Goal: Transaction & Acquisition: Book appointment/travel/reservation

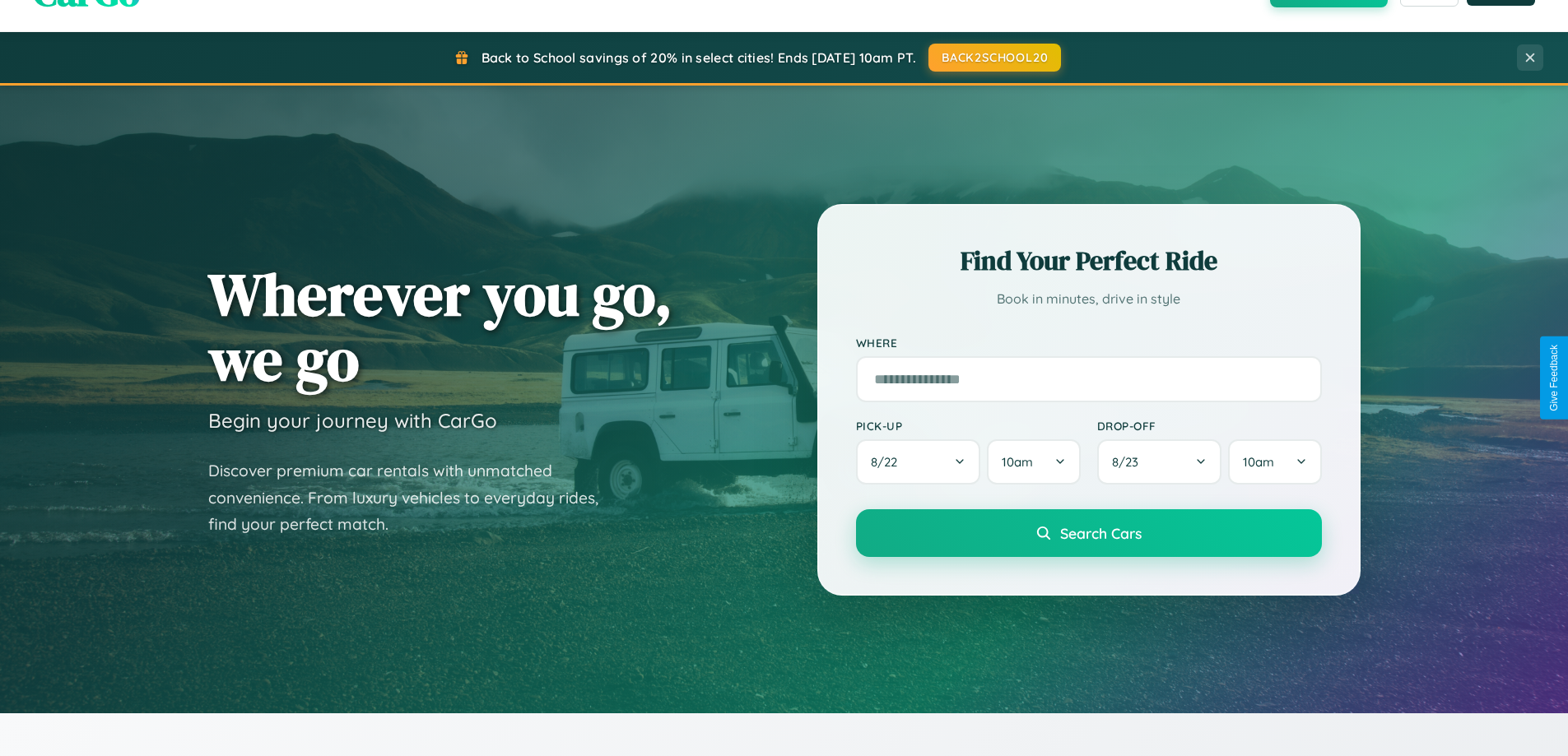
scroll to position [49, 0]
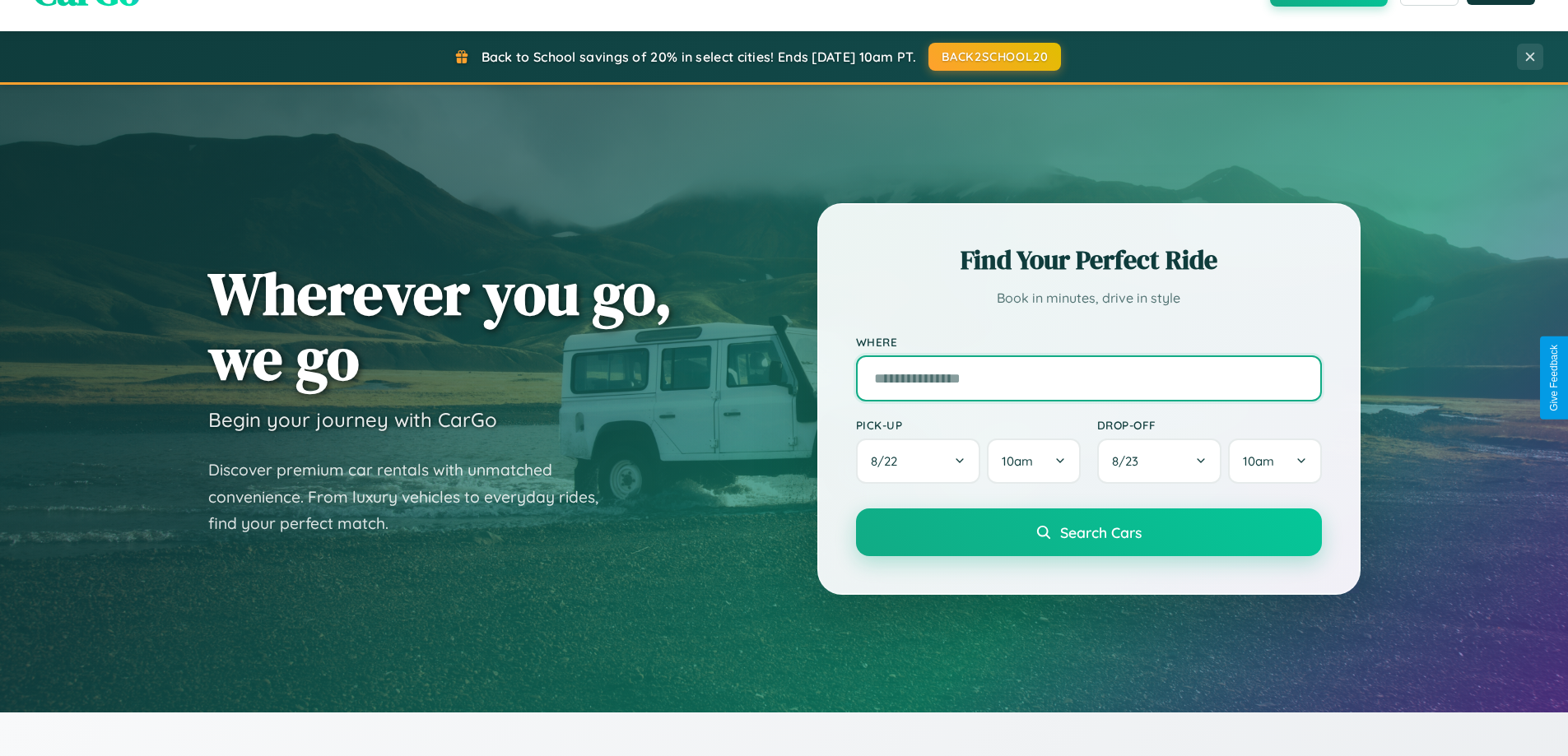
click at [1088, 378] on input "text" at bounding box center [1089, 378] width 466 height 46
type input "******"
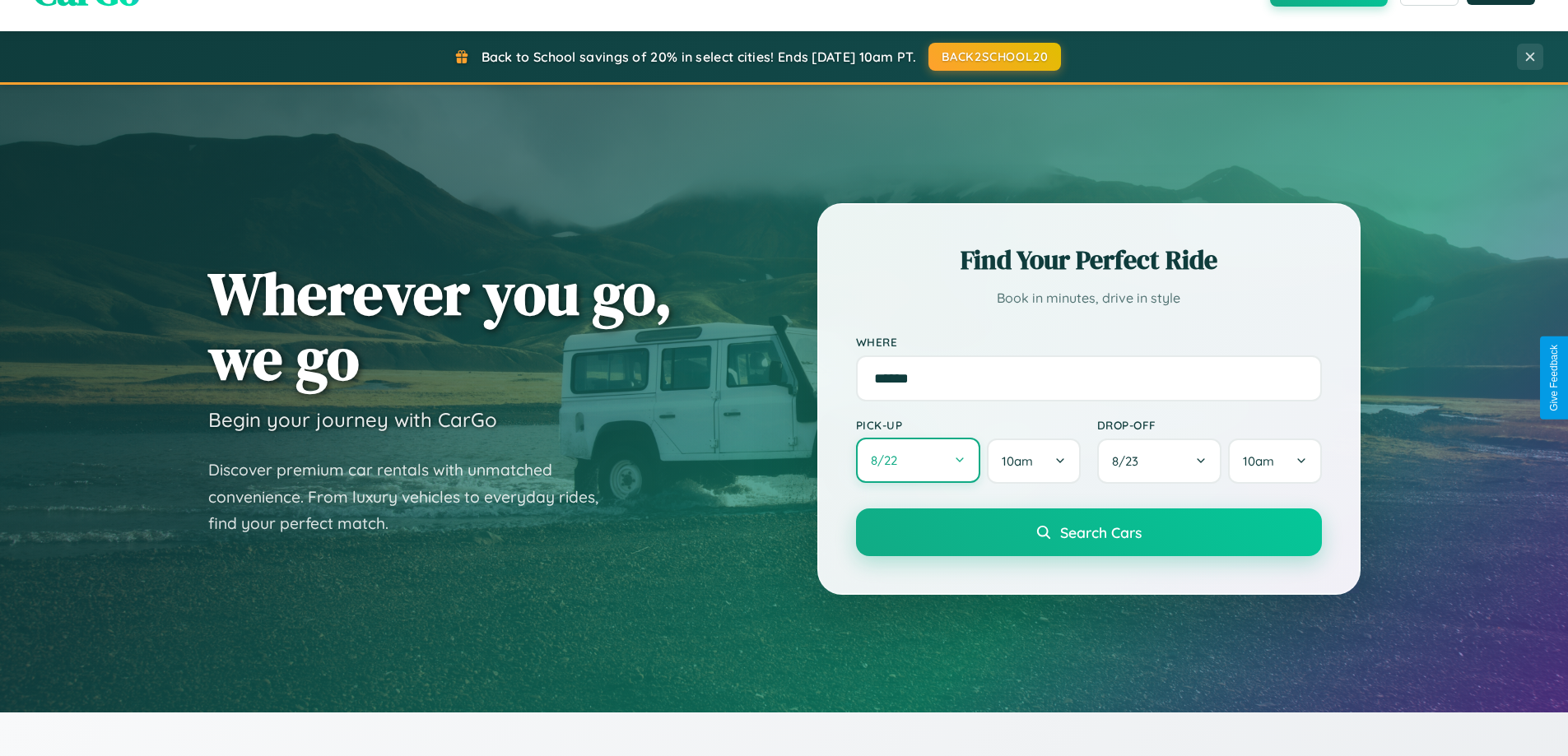
click at [918, 461] on button "8 / 22" at bounding box center [919, 460] width 125 height 45
select select "*"
select select "****"
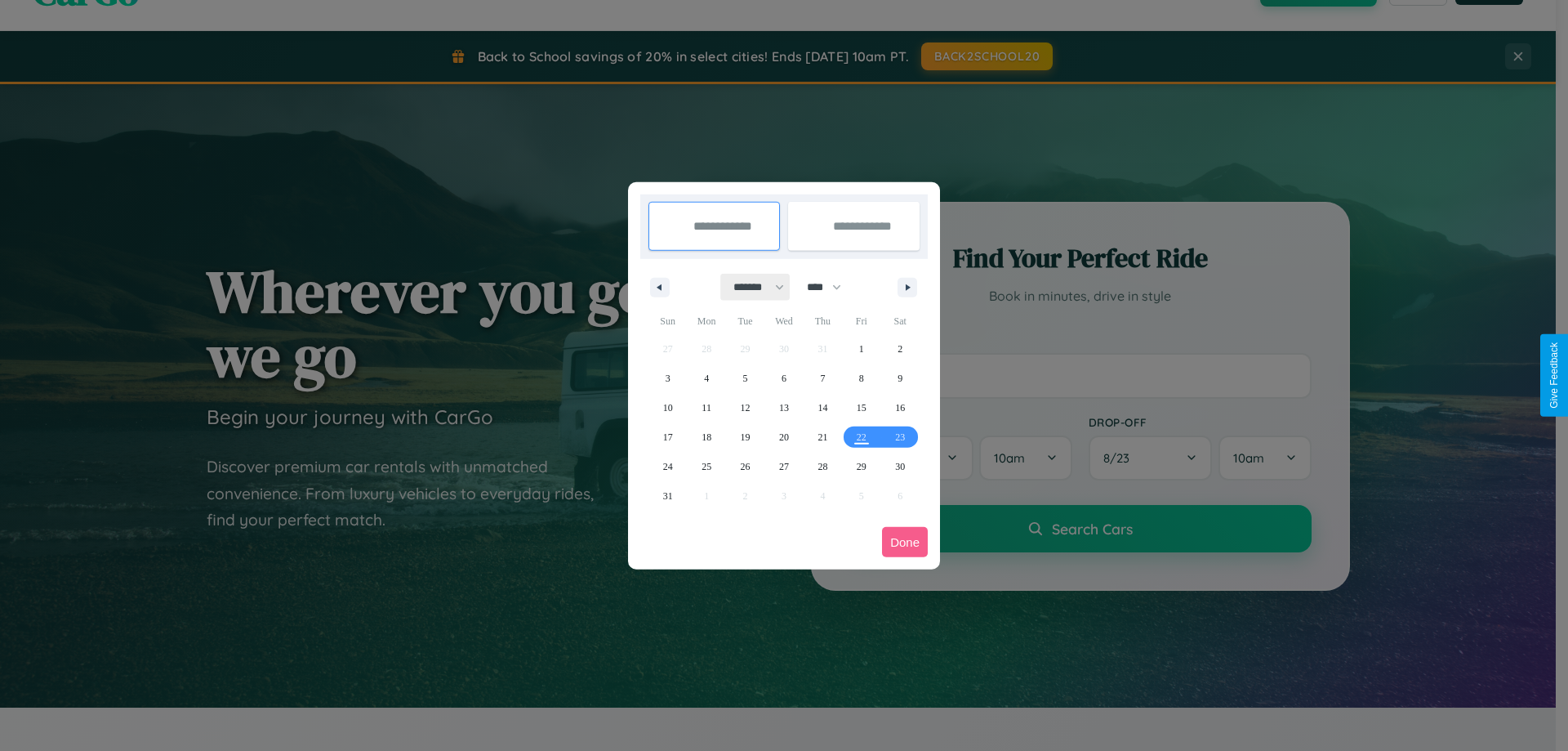
drag, startPoint x: 751, startPoint y: 287, endPoint x: 784, endPoint y: 328, distance: 52.6
click at [751, 287] on select "******* ******** ***** ***** *** **** **** ****** ********* ******* ******** **…" at bounding box center [755, 287] width 69 height 27
select select "*"
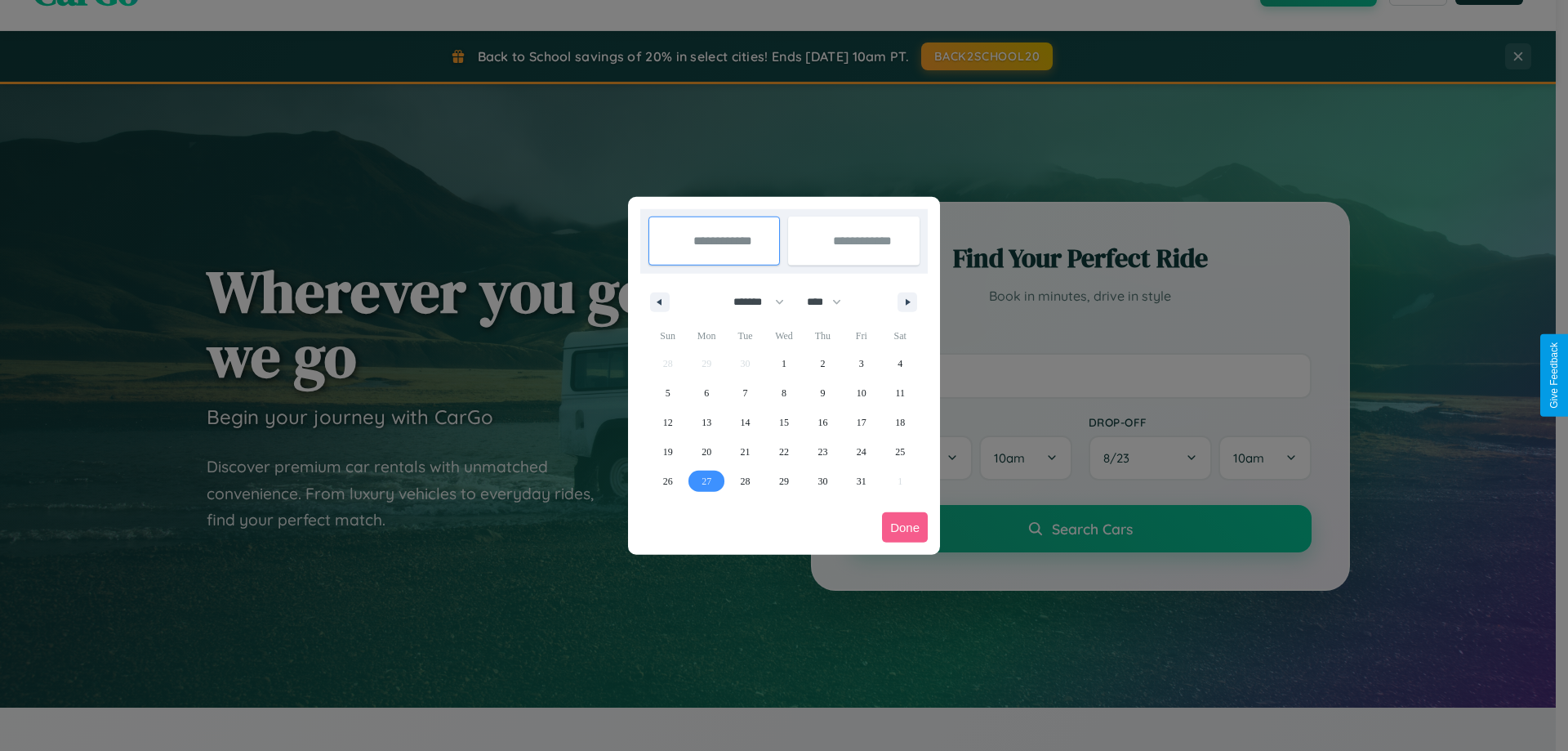
click at [706, 481] on span "27" at bounding box center [706, 481] width 10 height 29
type input "**********"
click at [907, 302] on icon "button" at bounding box center [911, 302] width 8 height 7
select select "**"
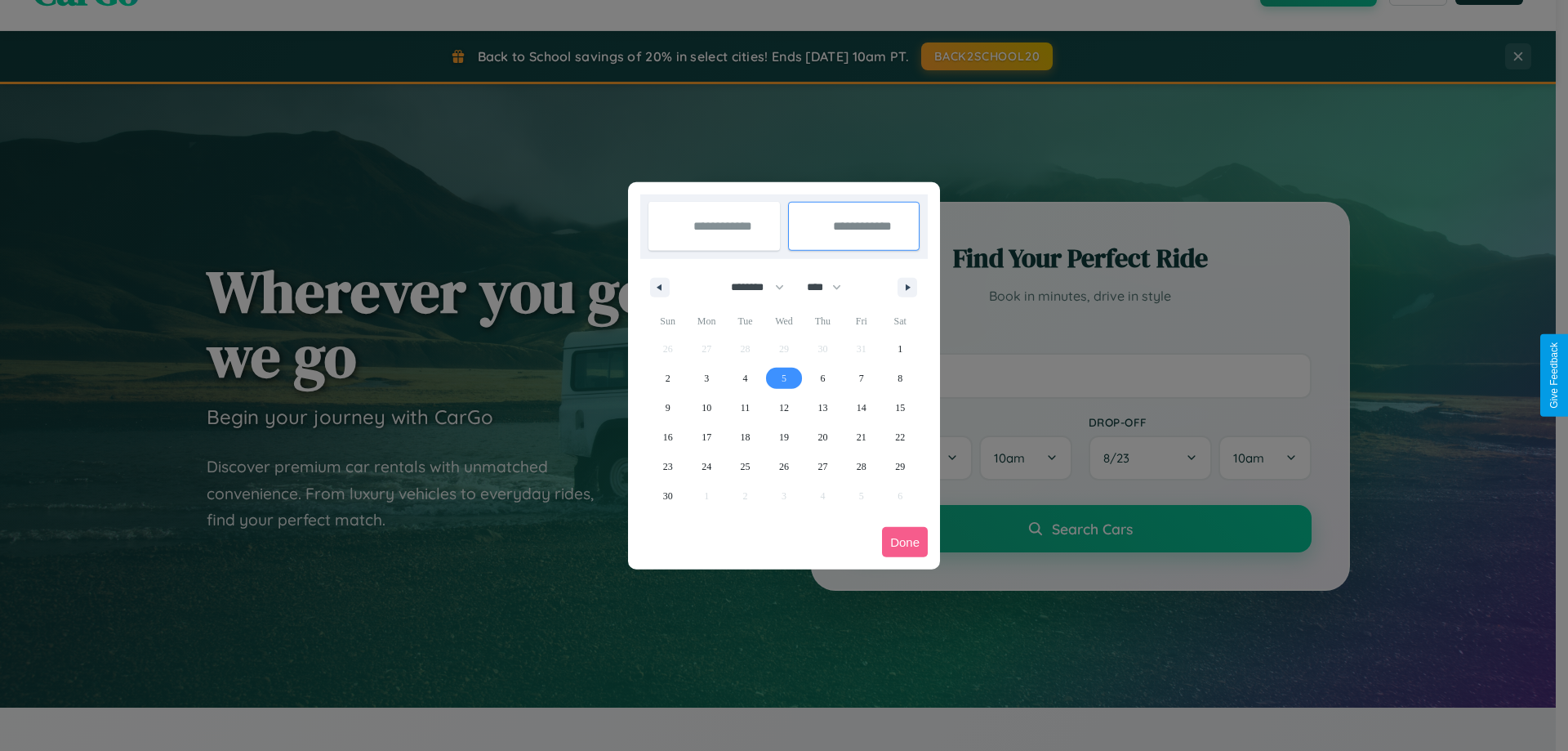
click at [783, 378] on span "5" at bounding box center [784, 378] width 5 height 29
type input "**********"
select select "*"
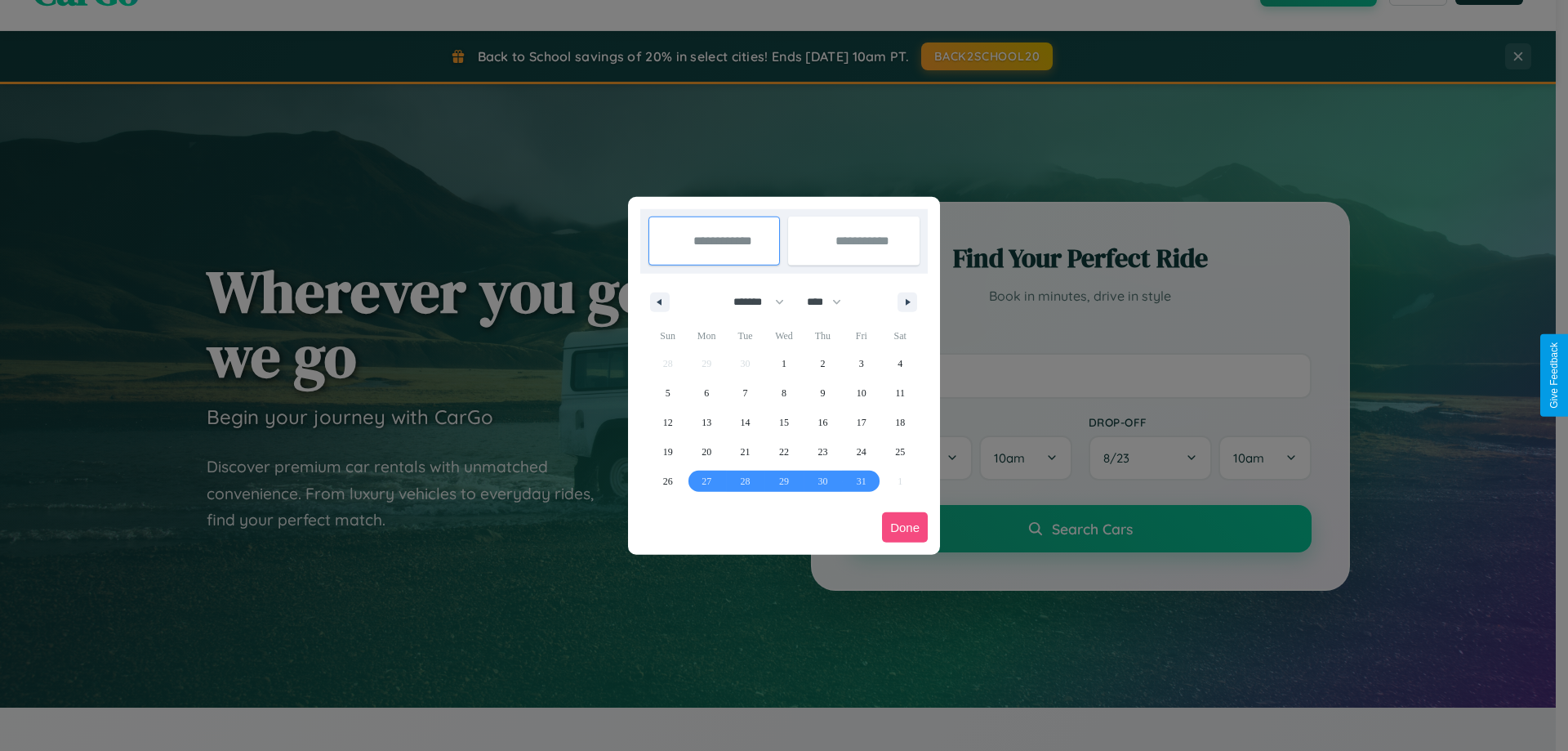
click at [905, 527] on button "Done" at bounding box center [905, 527] width 46 height 30
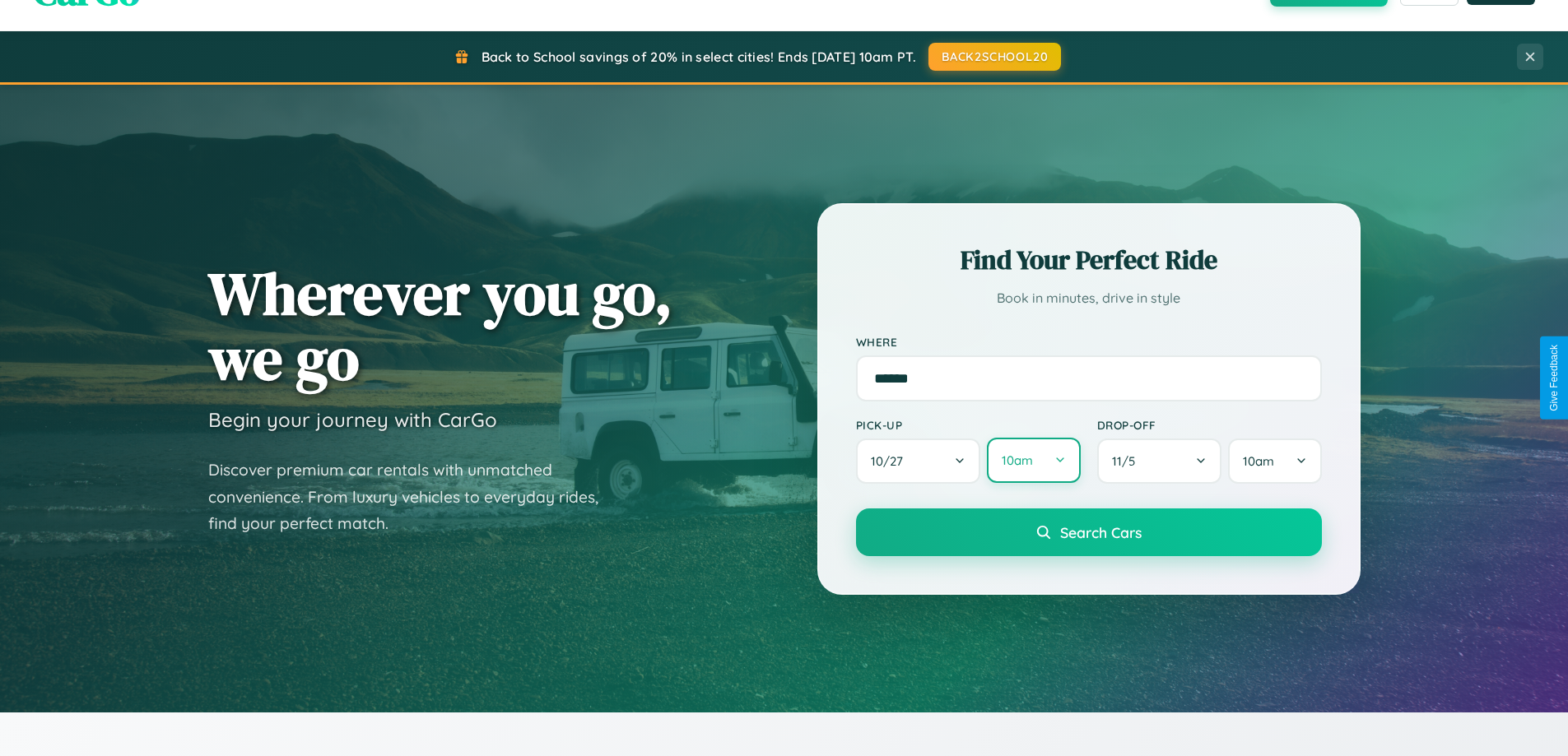
click at [1033, 461] on button "10am" at bounding box center [1033, 460] width 93 height 45
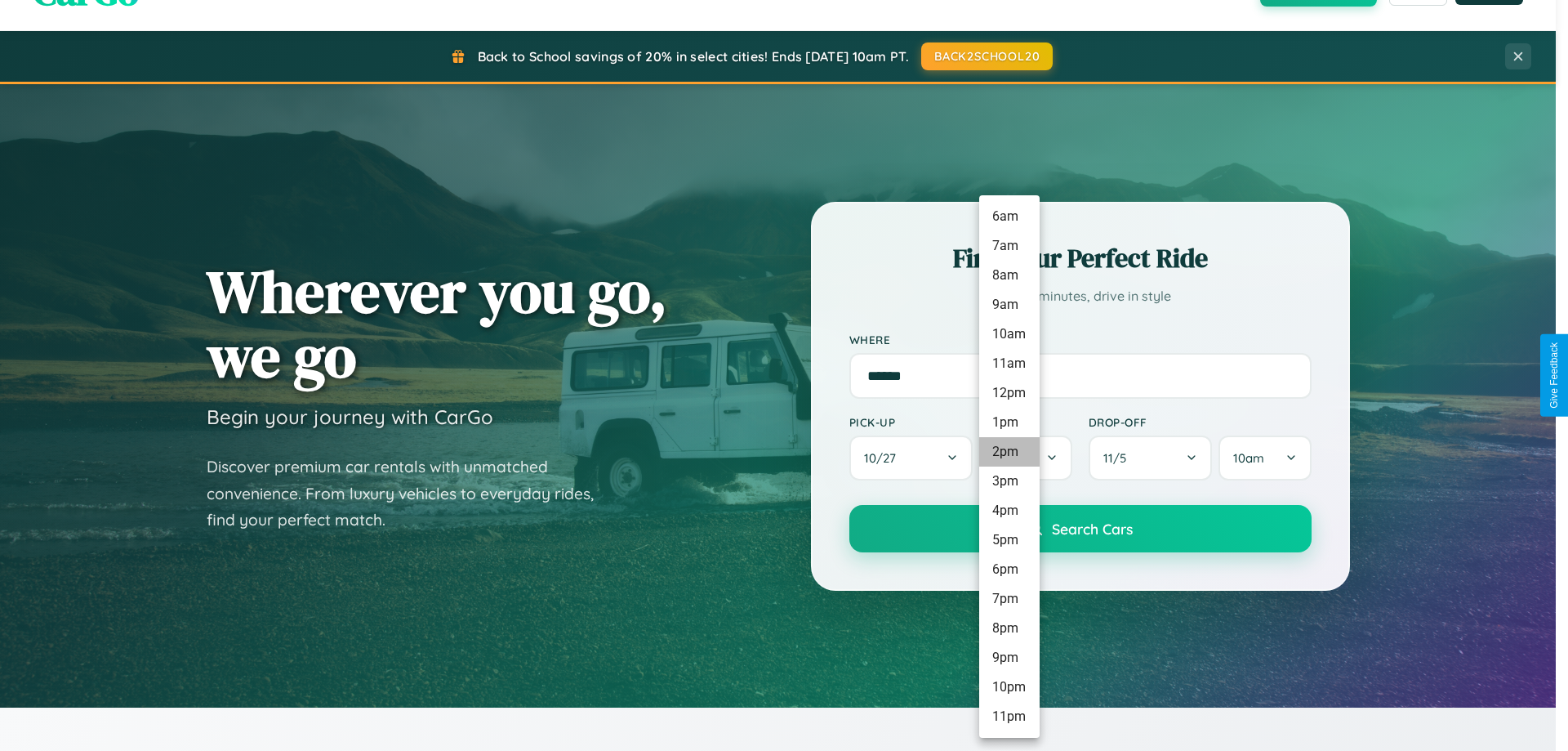
click at [1009, 452] on li "2pm" at bounding box center [1009, 452] width 60 height 29
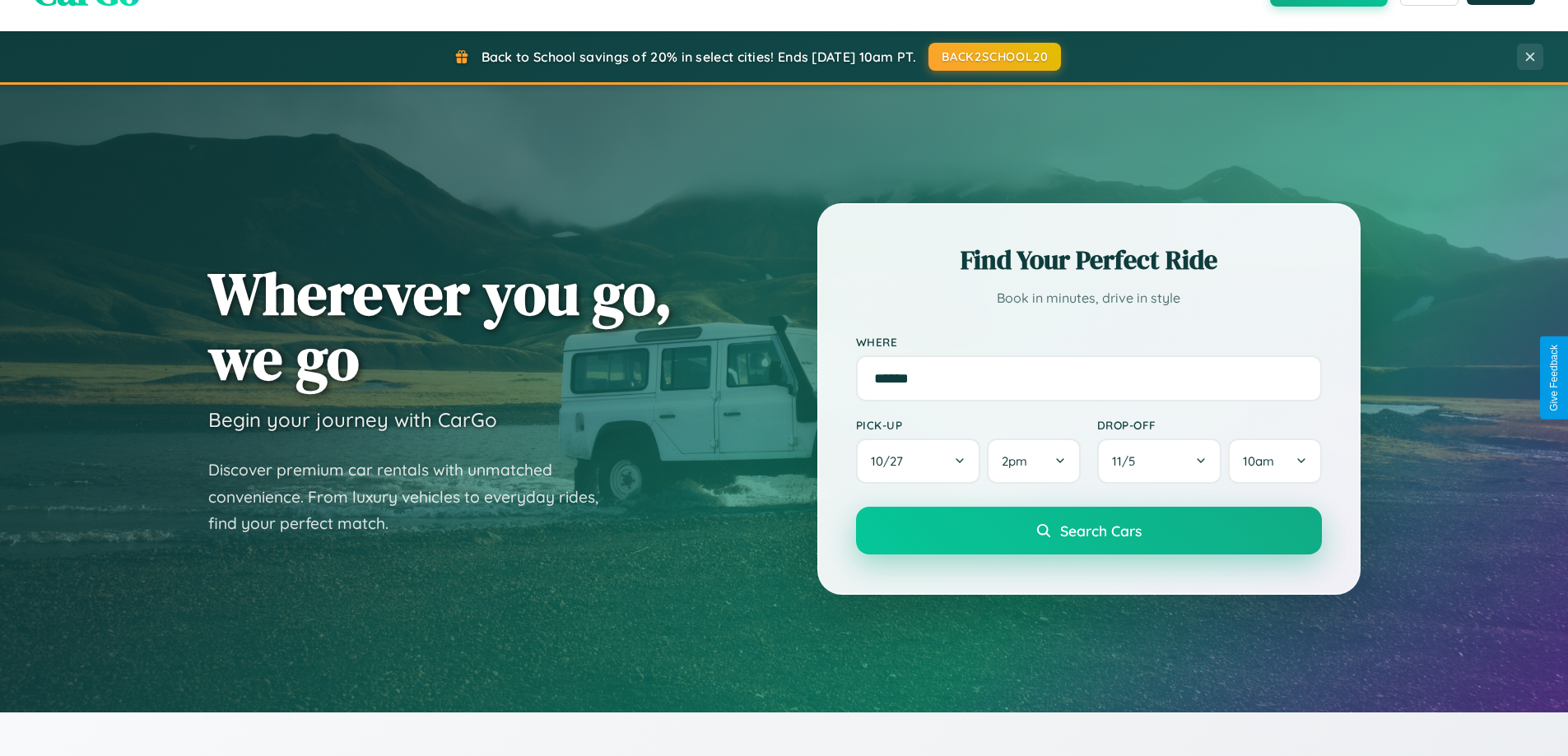
click at [1088, 531] on span "Search Cars" at bounding box center [1100, 531] width 81 height 18
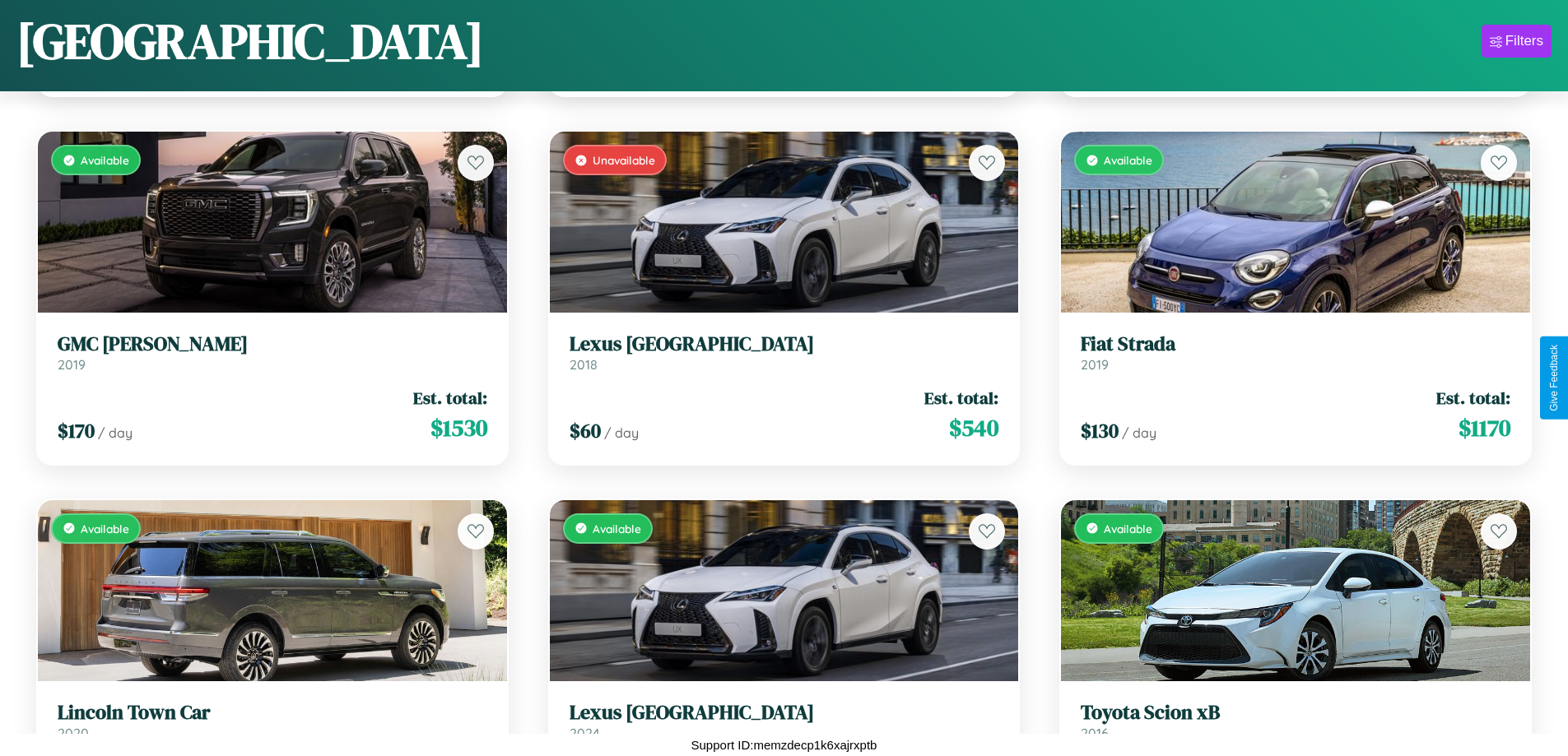
scroll to position [8702, 0]
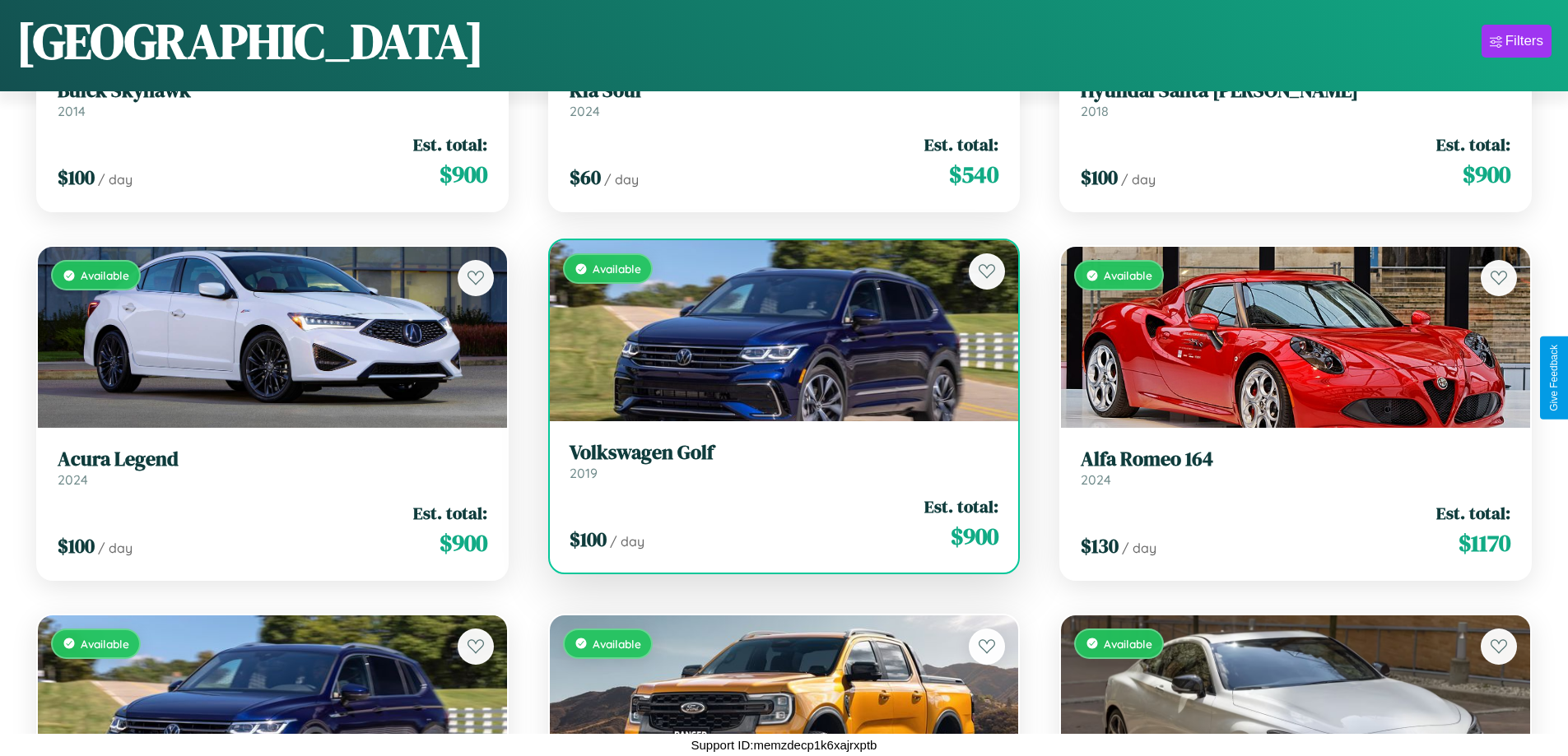
click at [777, 464] on link "Volkswagen Golf 2019" at bounding box center [784, 461] width 430 height 40
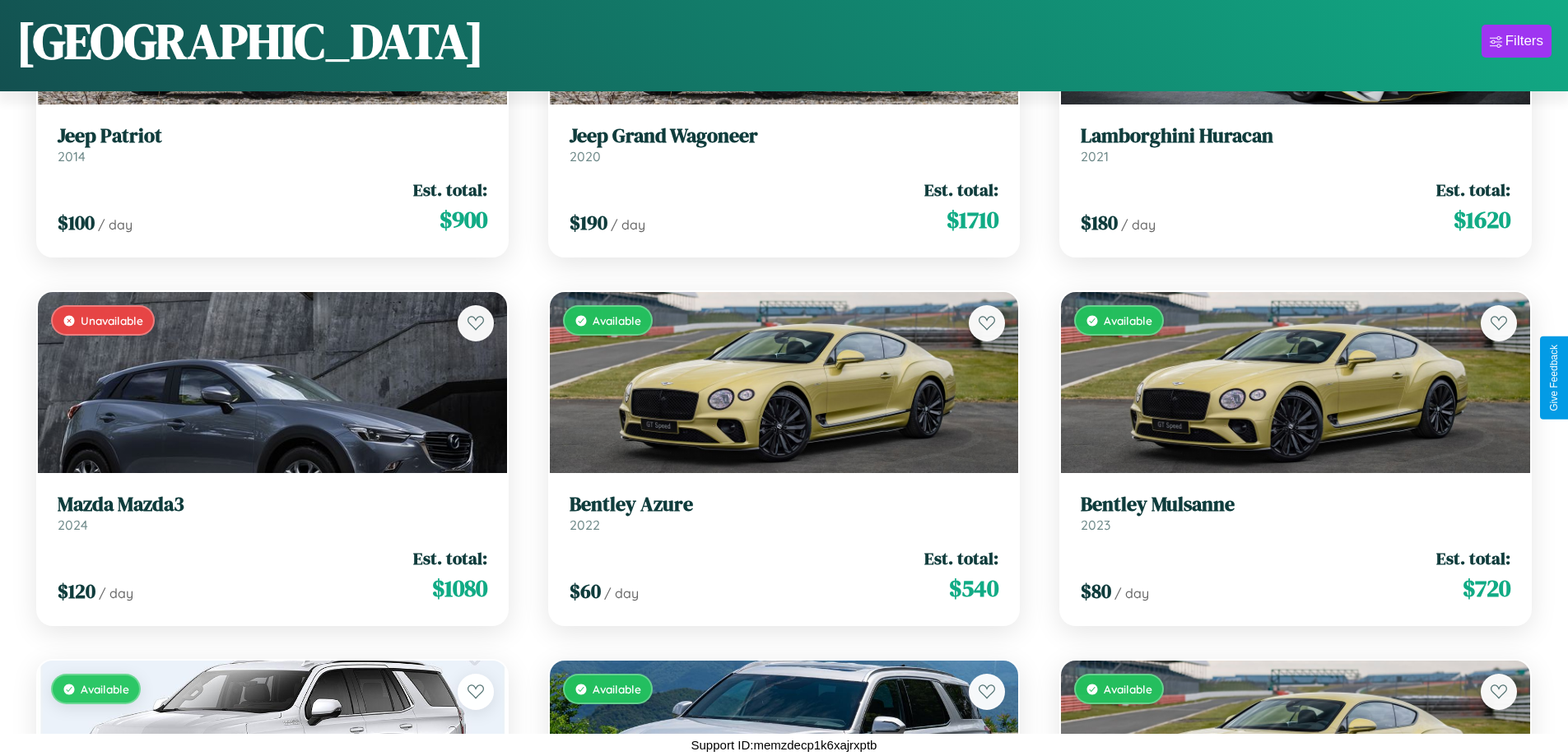
scroll to position [16068, 0]
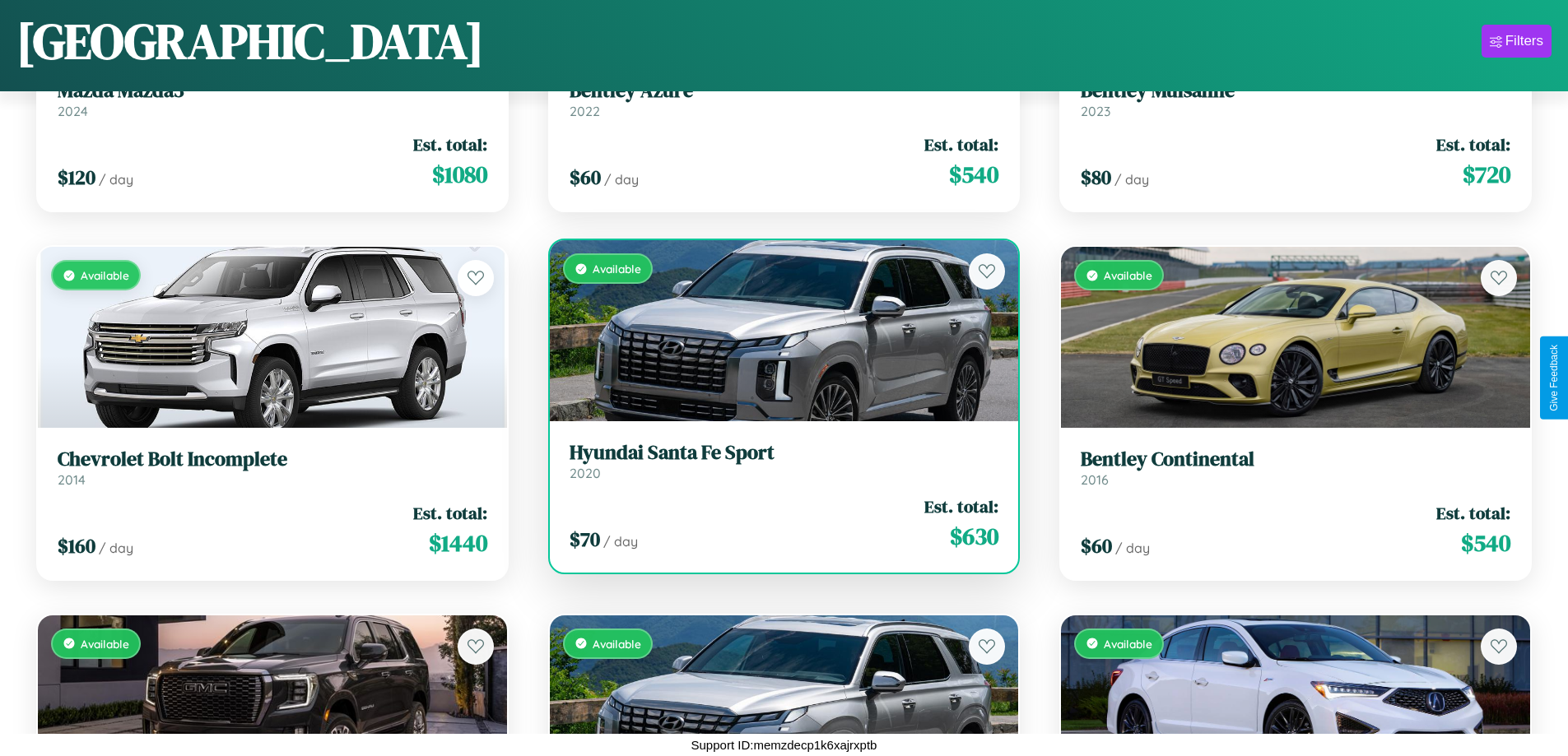
click at [777, 461] on h3 "Hyundai Santa Fe Sport" at bounding box center [784, 452] width 430 height 24
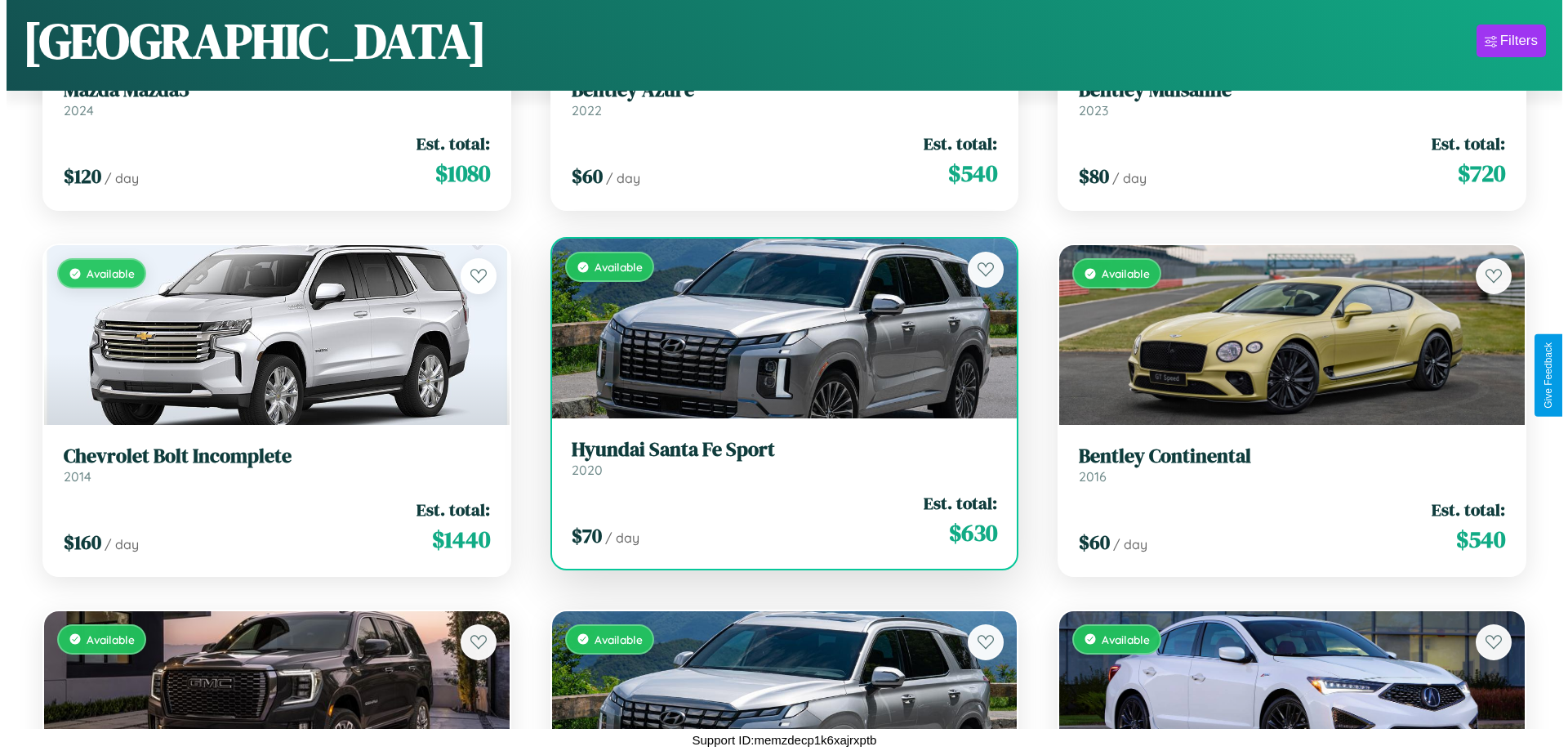
scroll to position [0, 0]
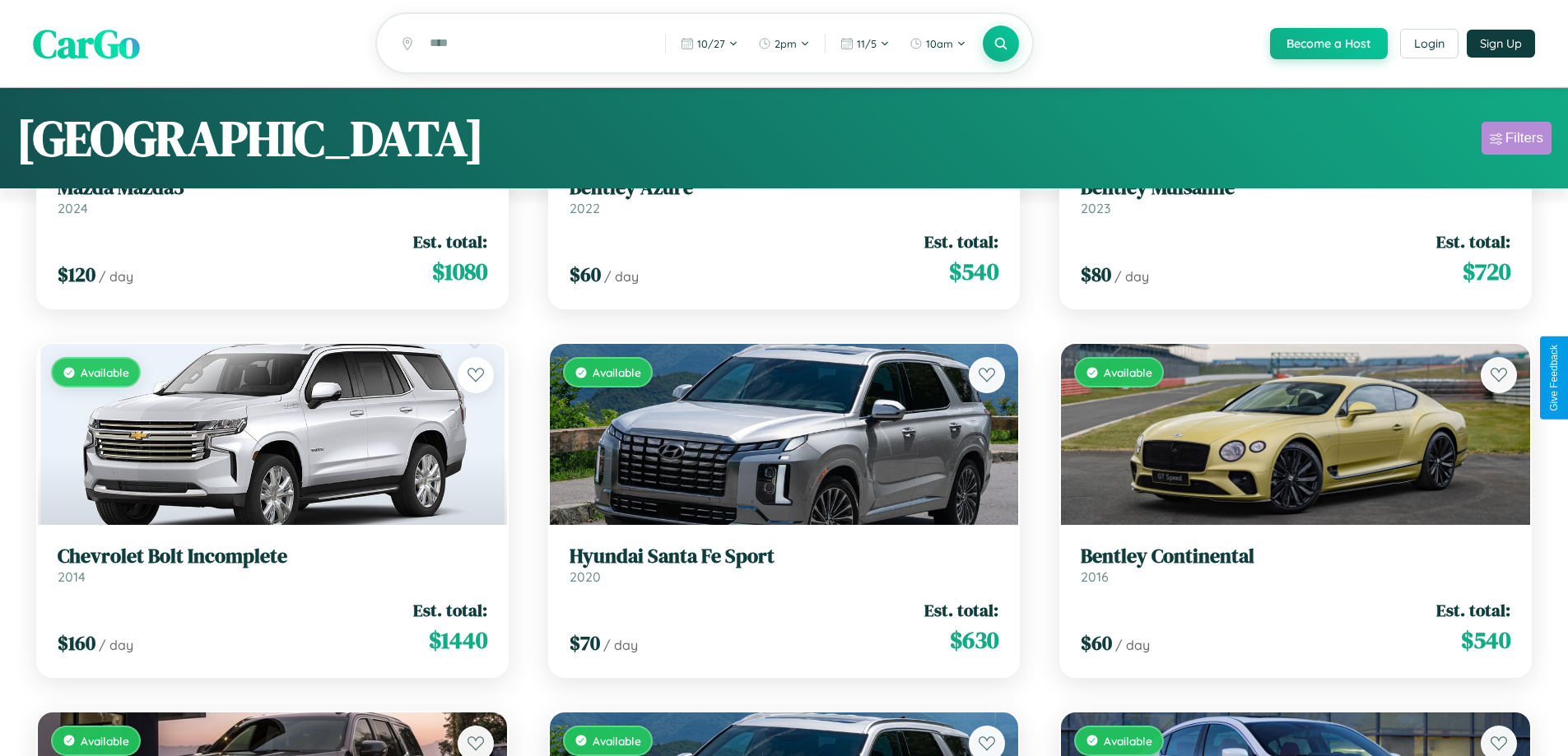
click at [1516, 141] on div "Filters" at bounding box center [1524, 138] width 38 height 16
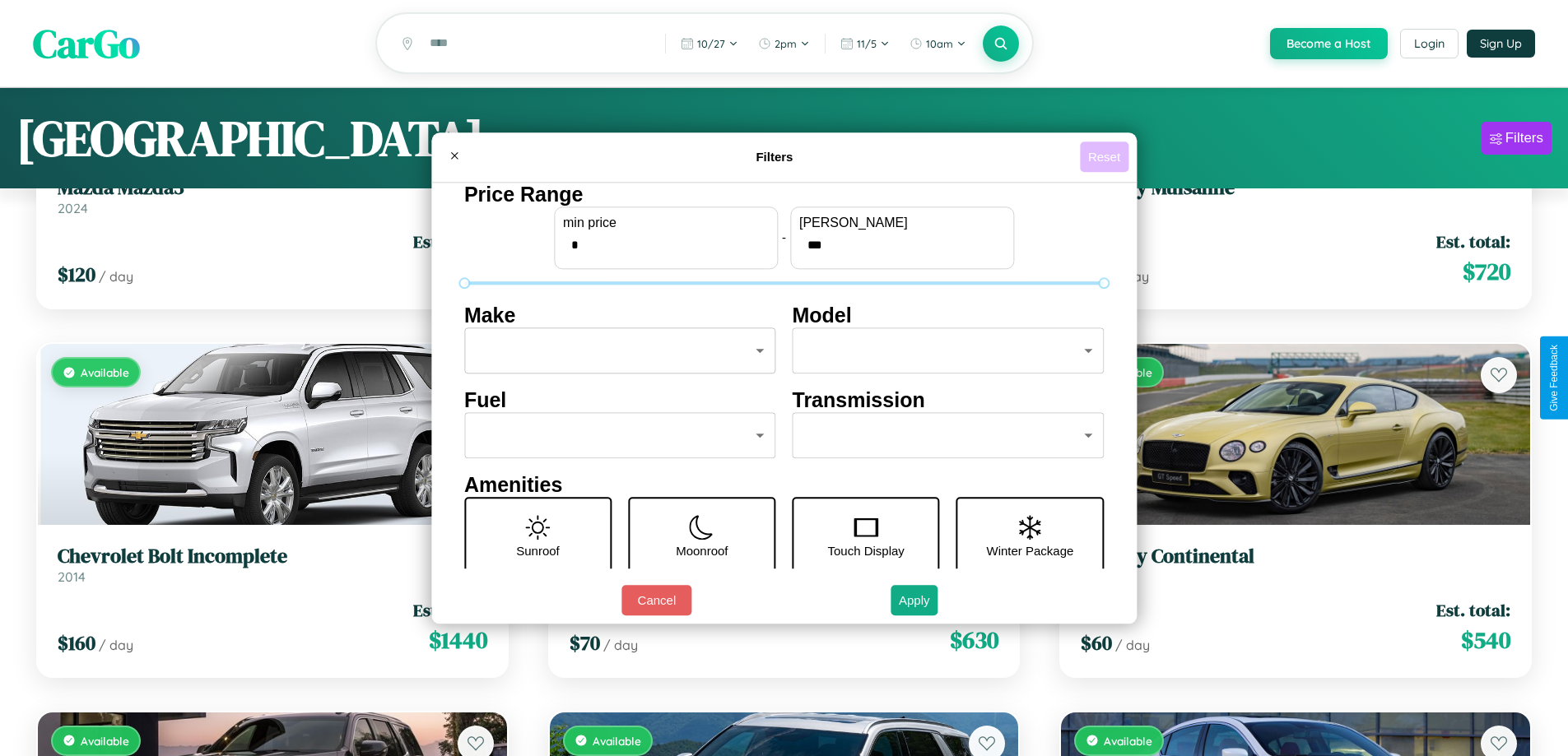
click at [1106, 156] on button "Reset" at bounding box center [1104, 156] width 49 height 30
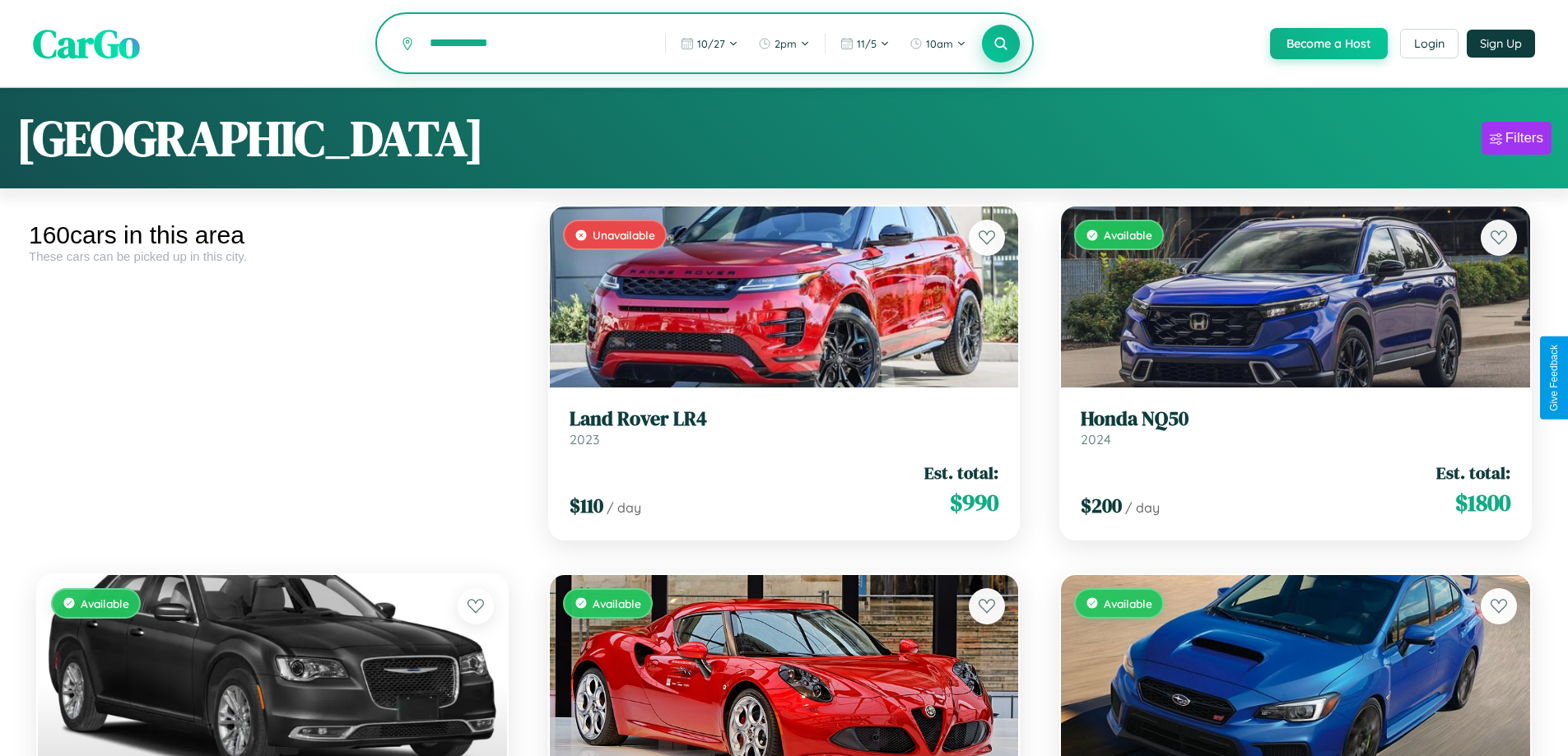
type input "**********"
click at [1000, 44] on icon at bounding box center [1001, 43] width 16 height 16
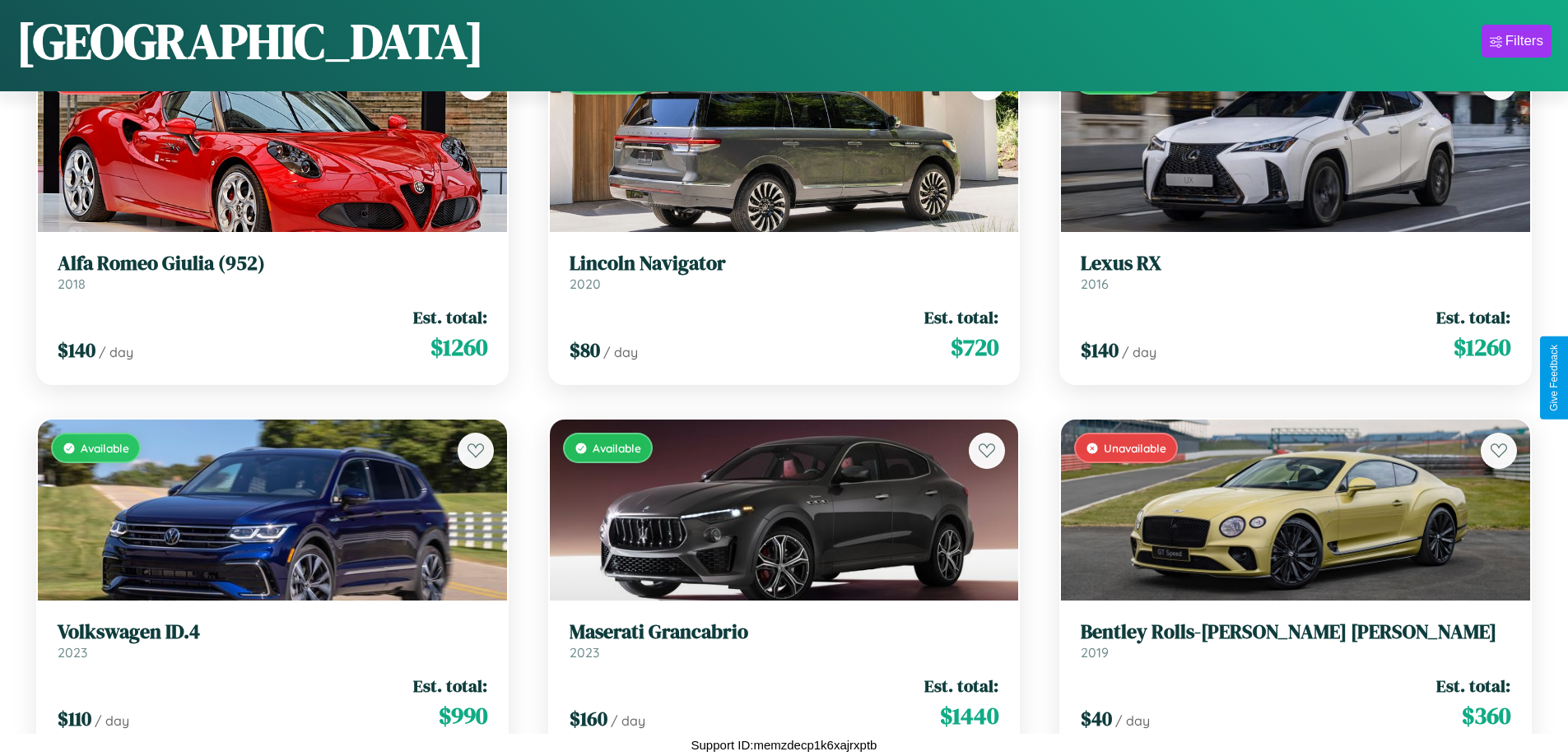
scroll to position [5019, 0]
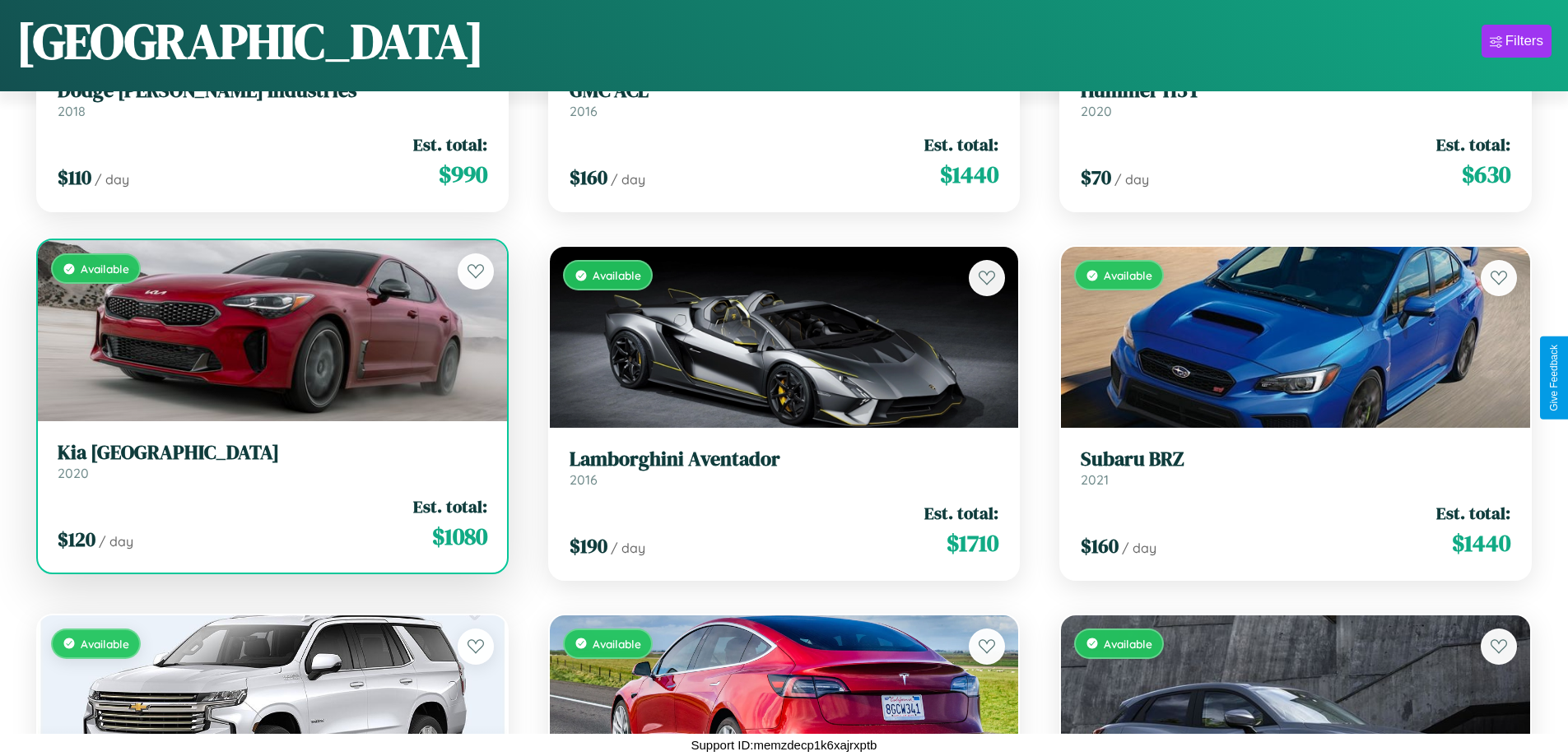
click at [270, 530] on div "$ 120 / day Est. total: $ 1080" at bounding box center [272, 523] width 430 height 58
click at [270, 523] on div "$ 120 / day Est. total: $ 1080" at bounding box center [272, 523] width 430 height 58
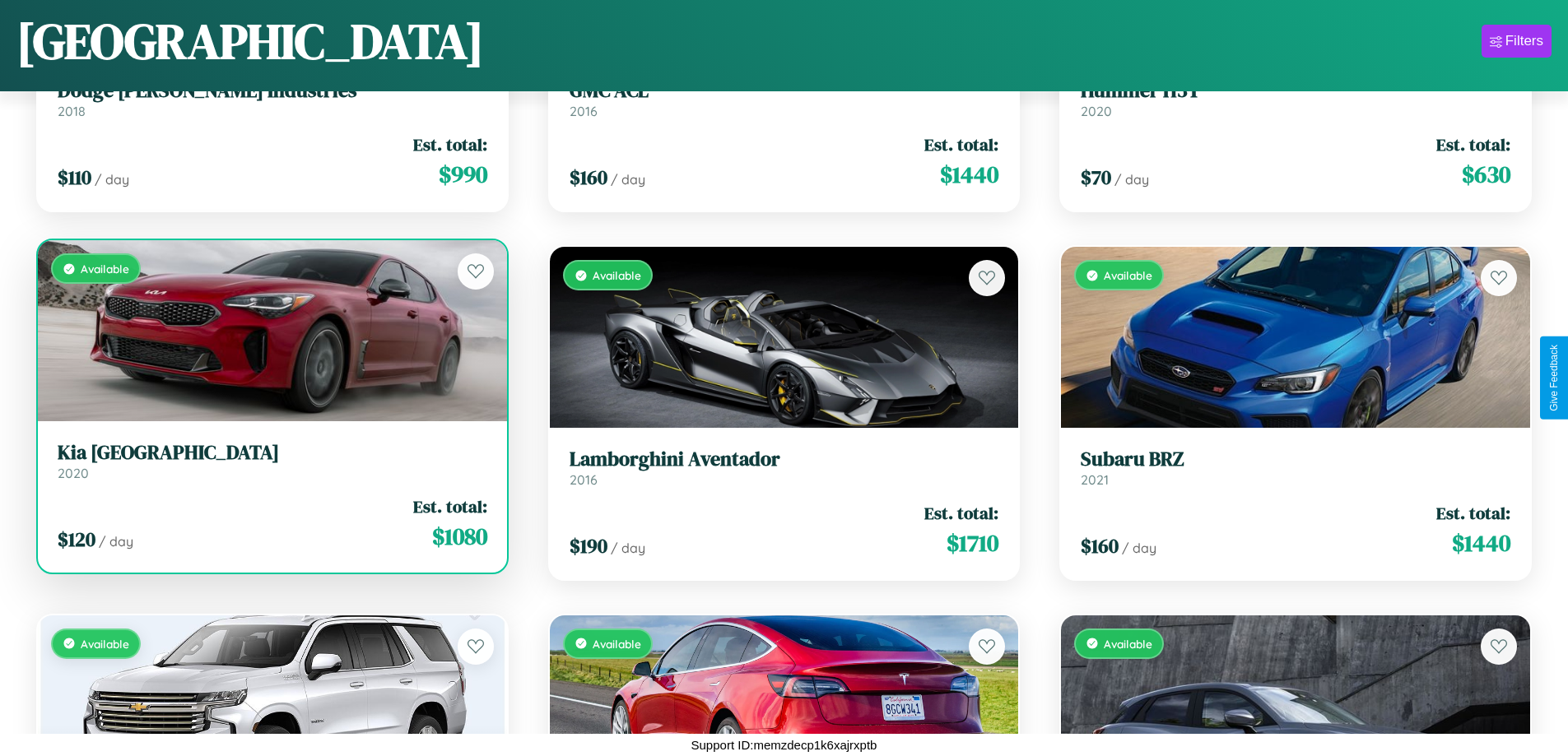
click at [270, 523] on div "$ 120 / day Est. total: $ 1080" at bounding box center [272, 523] width 430 height 58
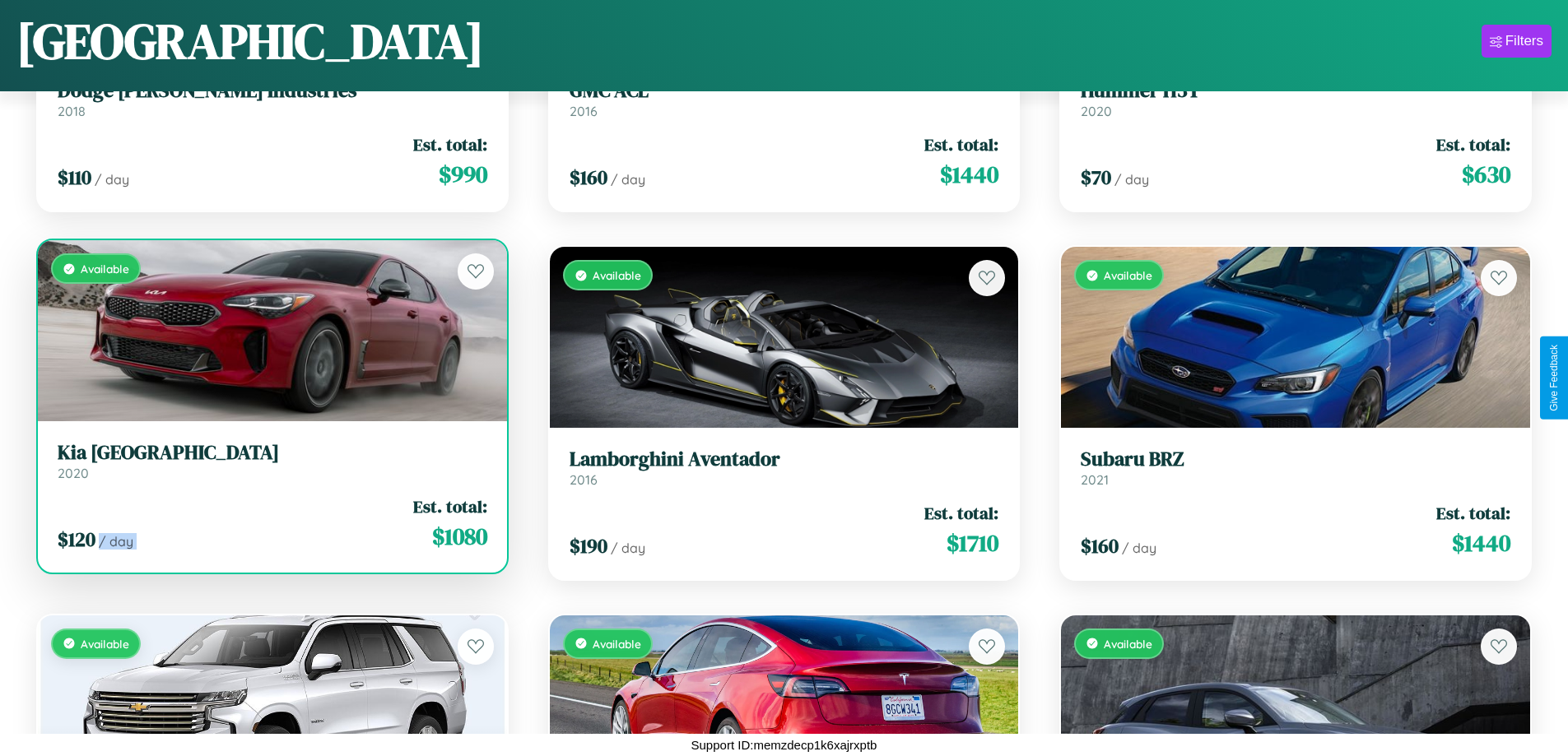
click at [270, 523] on div "$ 120 / day Est. total: $ 1080" at bounding box center [272, 523] width 430 height 58
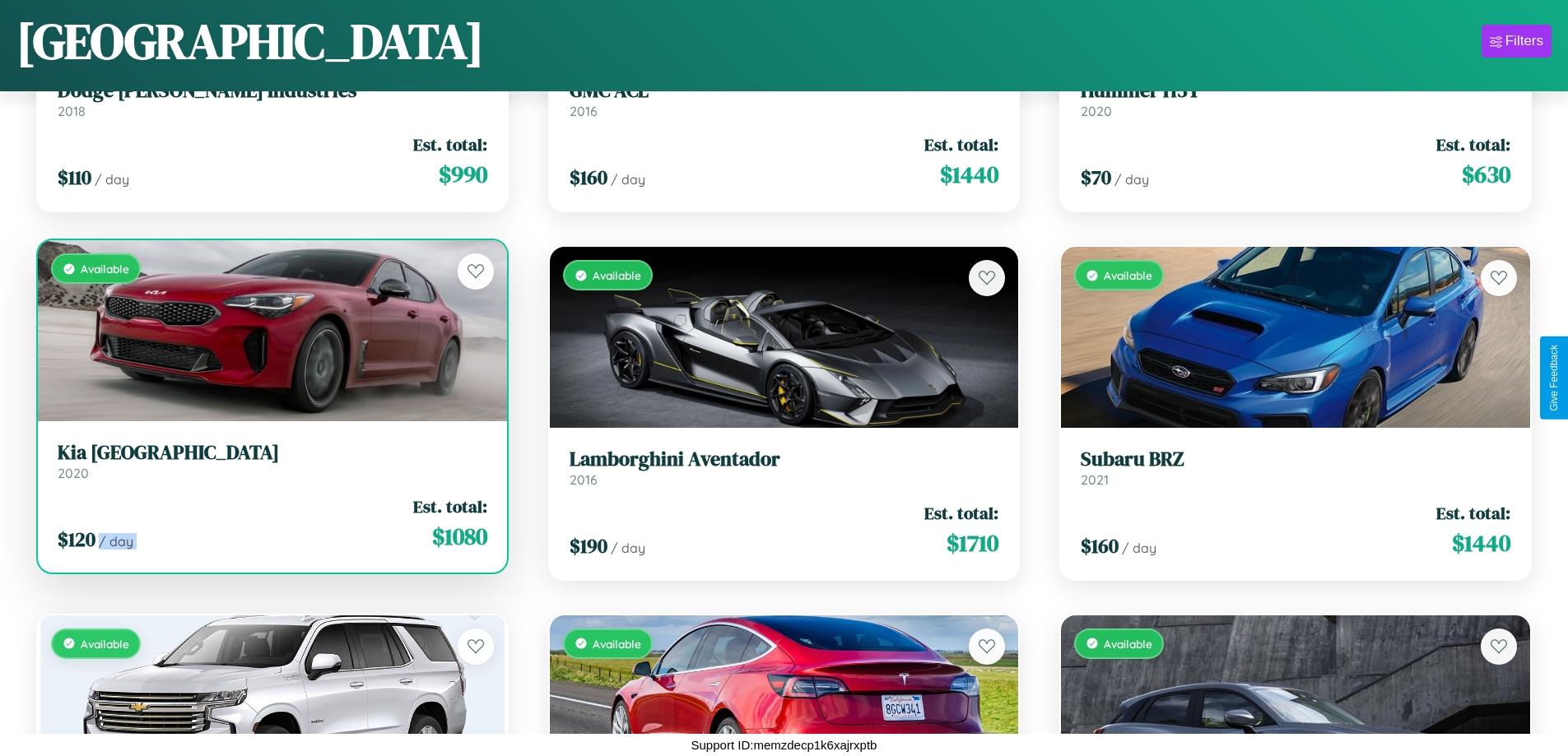
click at [270, 523] on div "$ 120 / day Est. total: $ 1080" at bounding box center [272, 523] width 430 height 58
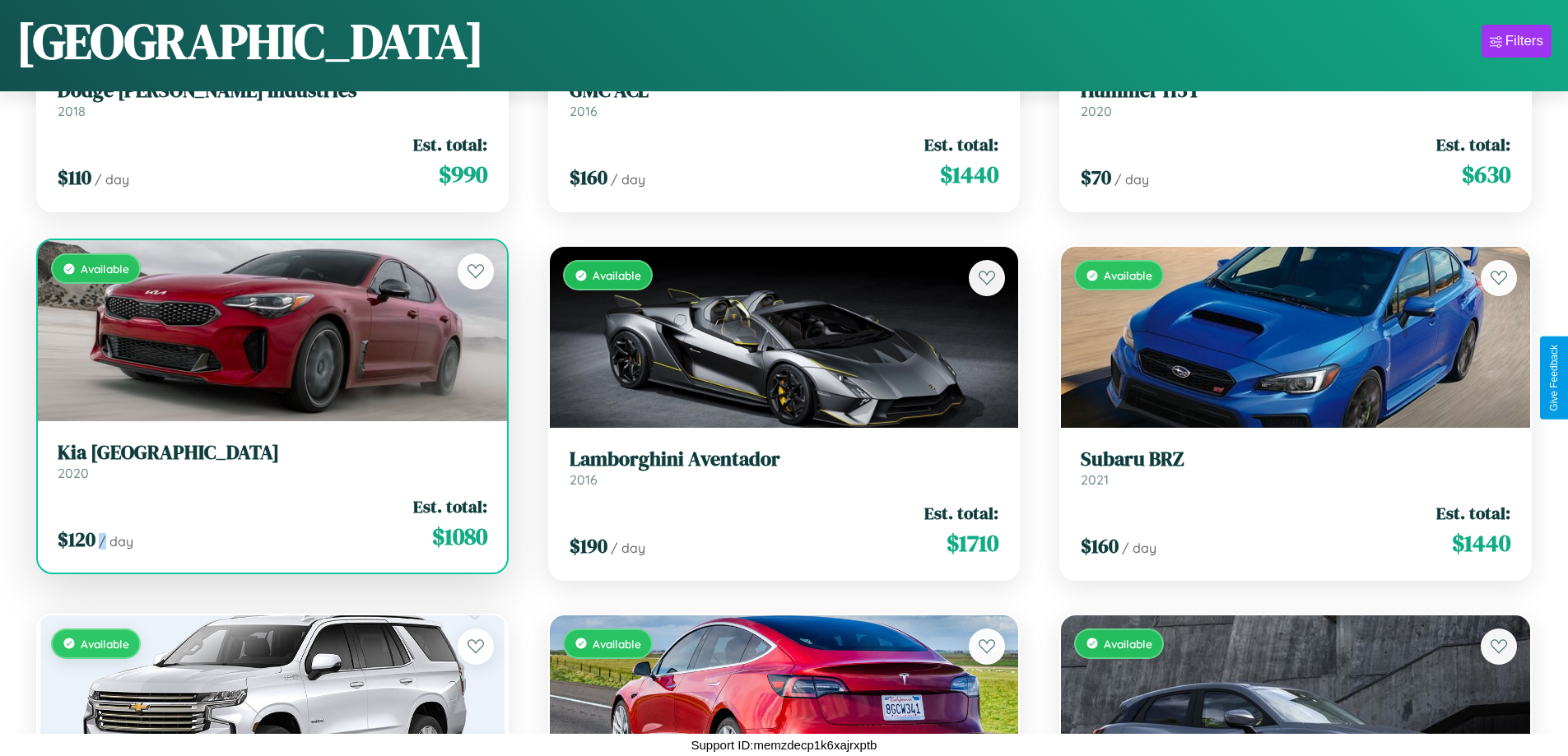
click at [270, 523] on div "$ 120 / day Est. total: $ 1080" at bounding box center [272, 523] width 430 height 58
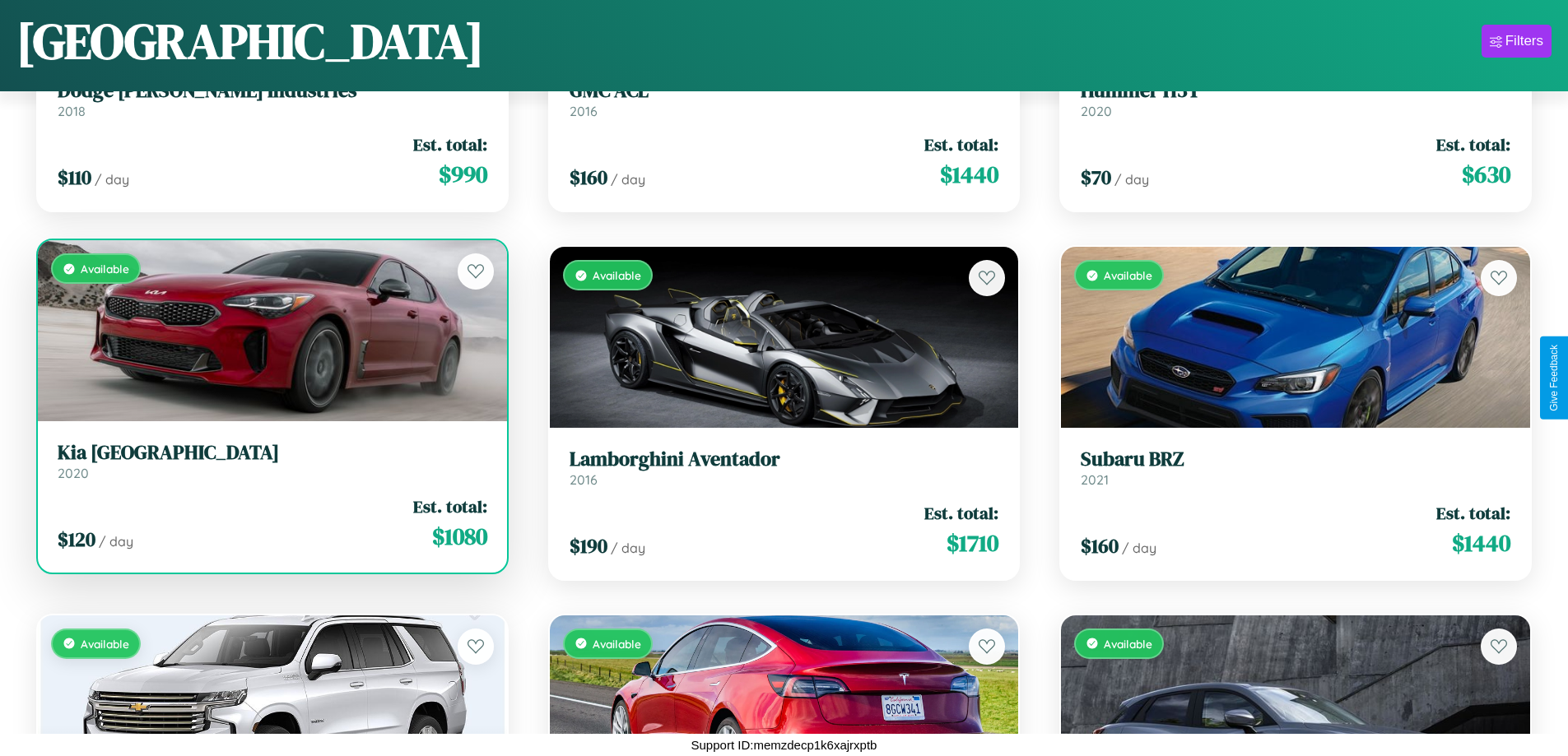
click at [270, 461] on h3 "Kia Miami" at bounding box center [272, 452] width 430 height 24
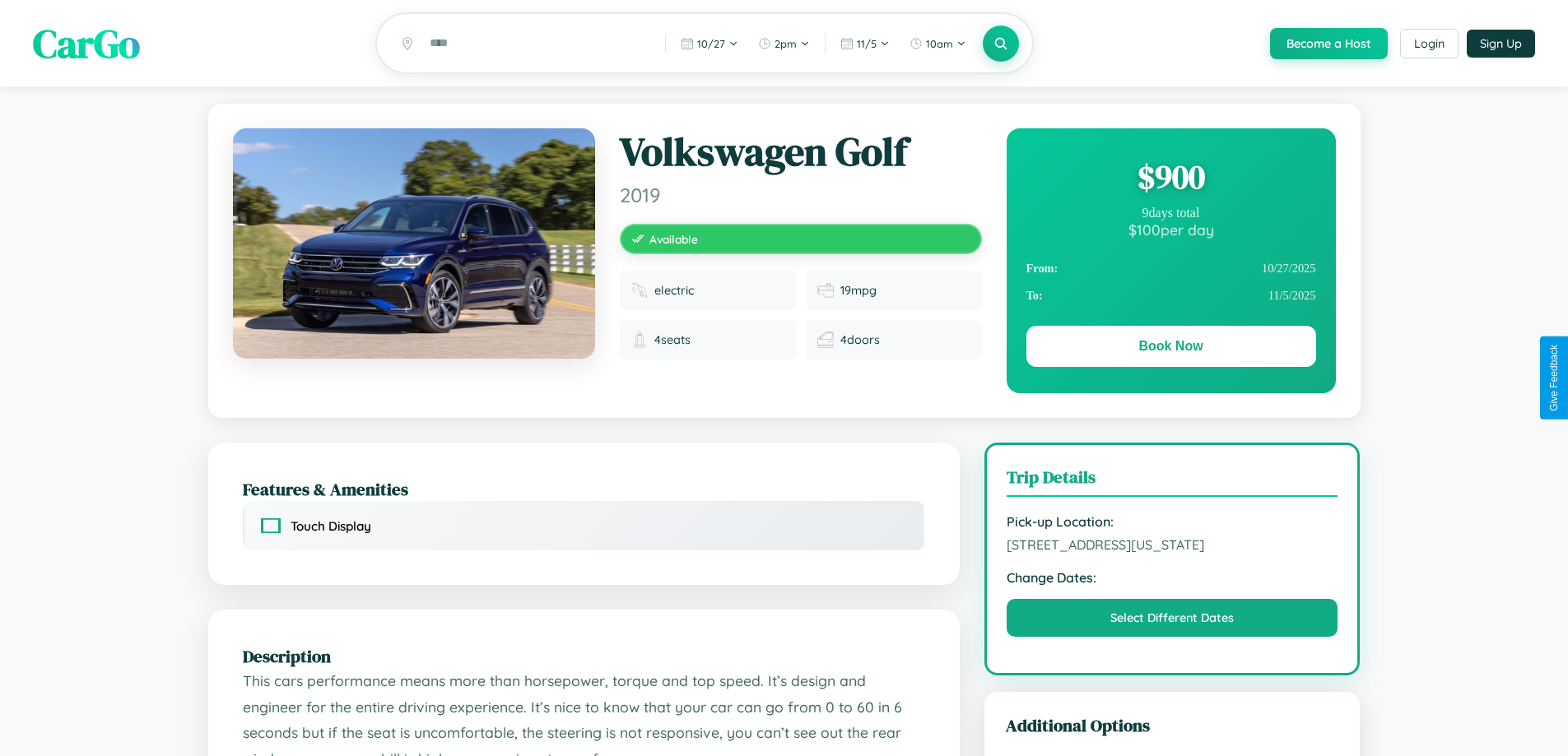
scroll to position [178, 0]
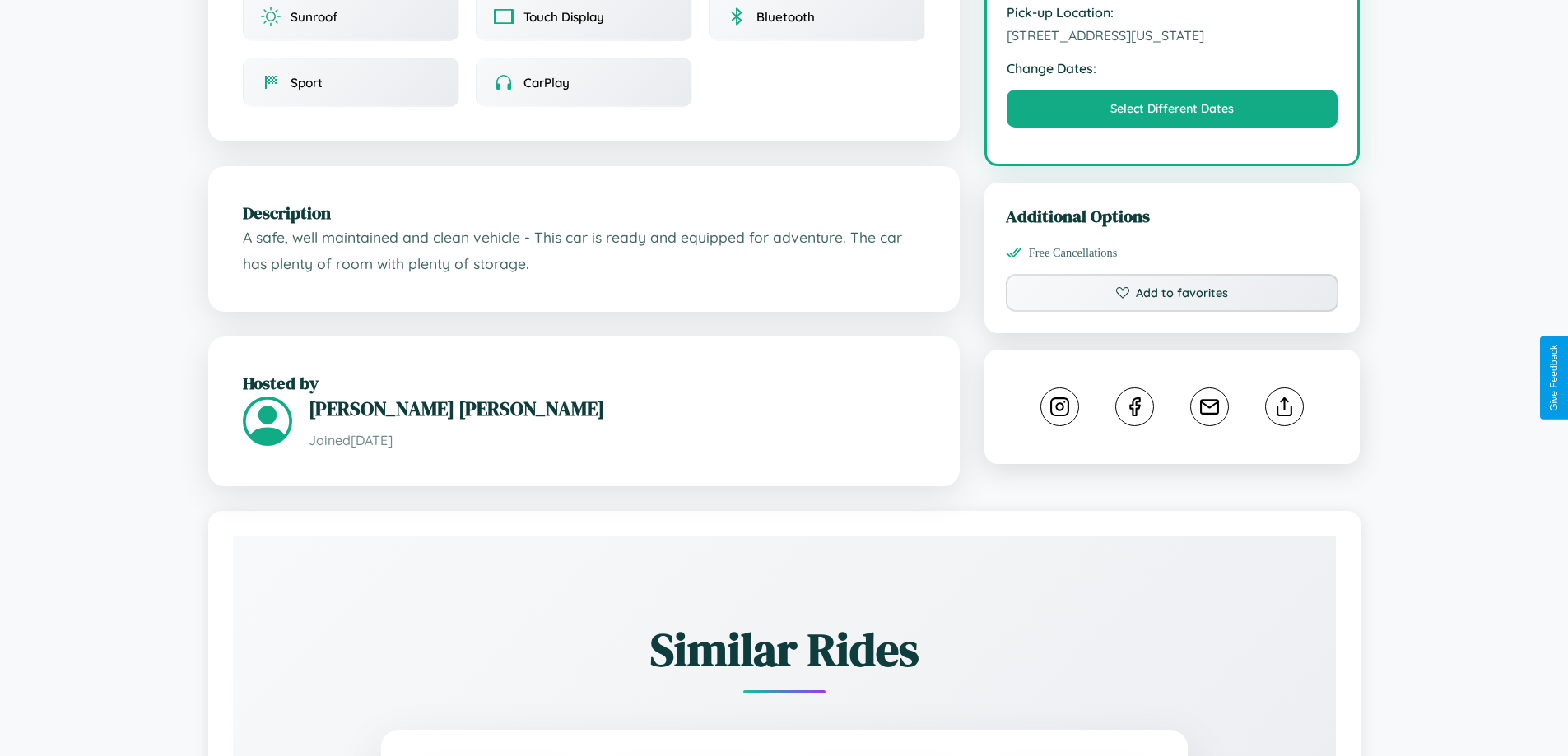
scroll to position [570, 0]
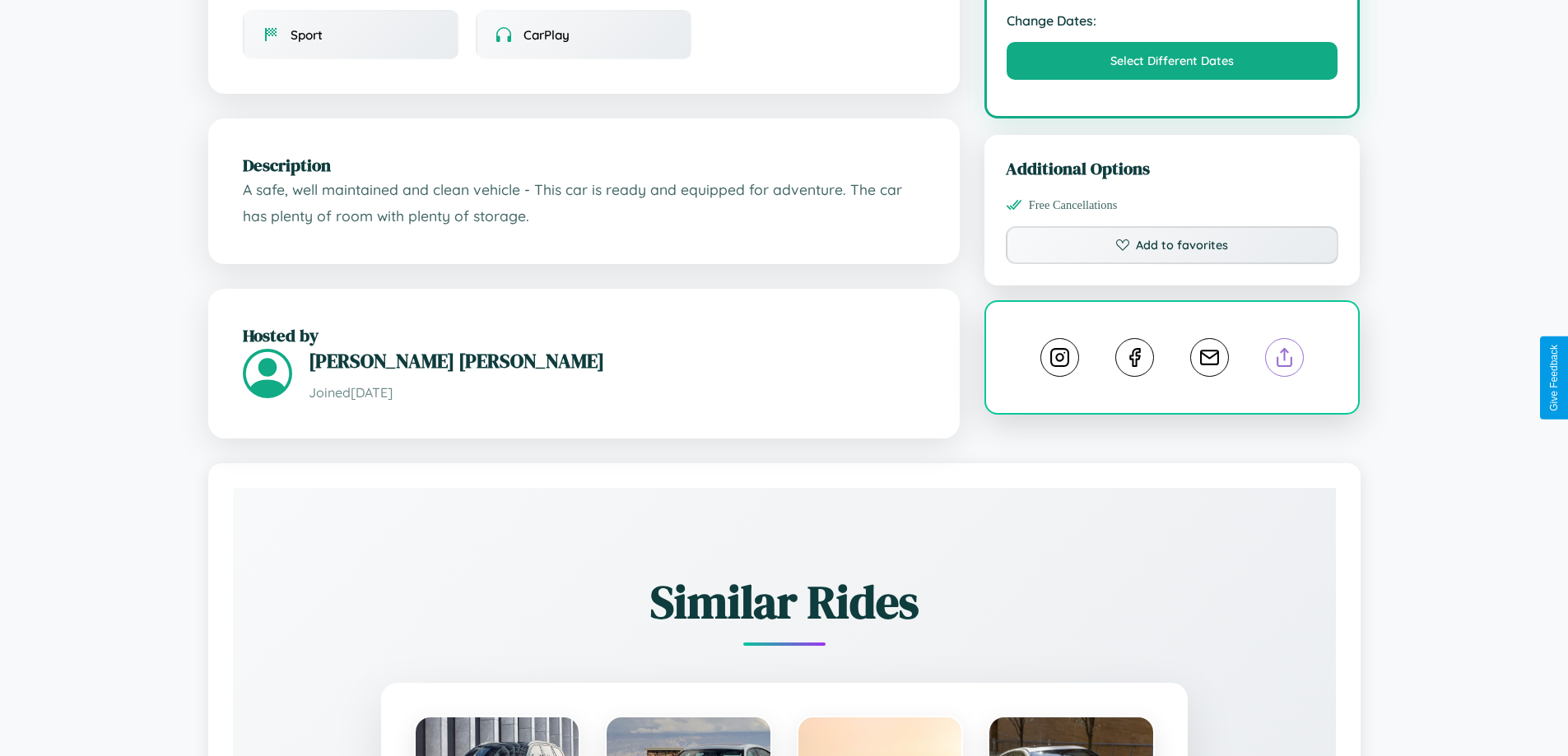
click at [1285, 360] on line at bounding box center [1285, 355] width 0 height 12
